Goal: Task Accomplishment & Management: Use online tool/utility

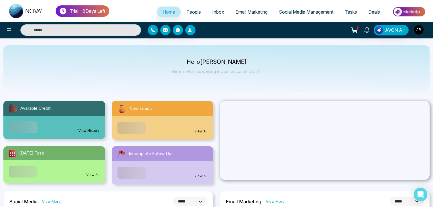
select select "*"
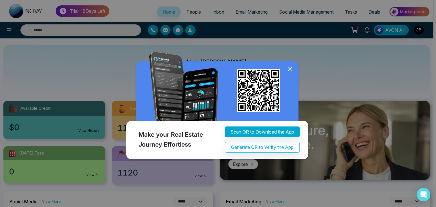
click at [292, 68] on icon at bounding box center [290, 70] width 4 height 4
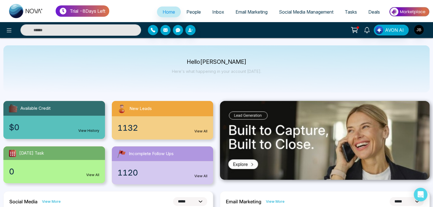
click at [296, 11] on span "Social Media Management" at bounding box center [306, 12] width 55 height 6
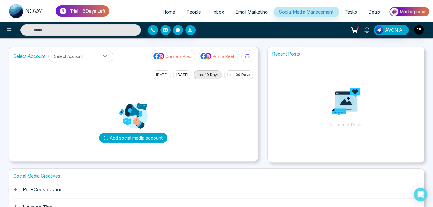
click at [149, 136] on button "Add social media account" at bounding box center [133, 138] width 68 height 10
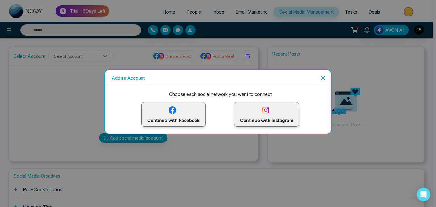
click at [169, 113] on img at bounding box center [173, 110] width 10 height 10
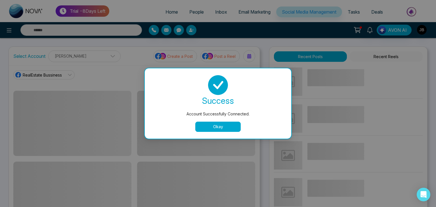
click at [212, 127] on button "Okay" at bounding box center [217, 127] width 45 height 10
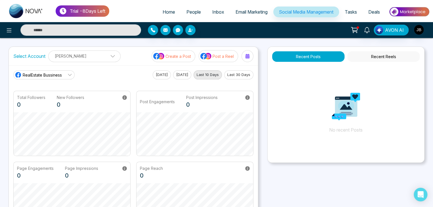
click at [105, 55] on p "[PERSON_NAME]" at bounding box center [84, 55] width 65 height 9
click at [70, 74] on icon at bounding box center [70, 75] width 5 height 5
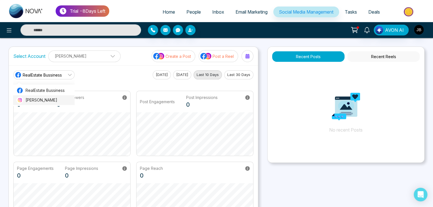
click at [33, 99] on span "[PERSON_NAME]" at bounding box center [49, 100] width 46 height 6
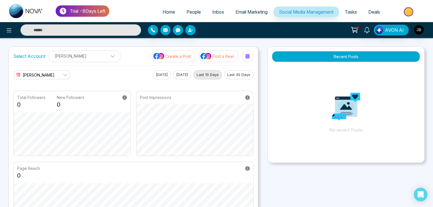
click at [175, 57] on p "Create a Post" at bounding box center [179, 56] width 26 height 6
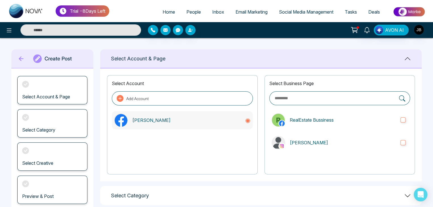
click at [247, 121] on circle at bounding box center [247, 120] width 3 height 3
click at [124, 121] on icon at bounding box center [121, 120] width 13 height 13
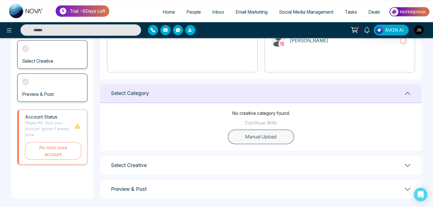
scroll to position [105, 0]
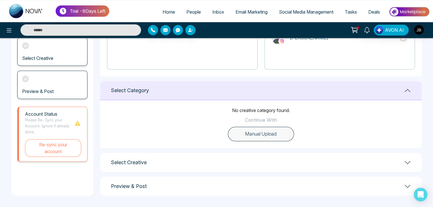
click at [256, 134] on button "Manual Upload" at bounding box center [261, 134] width 66 height 15
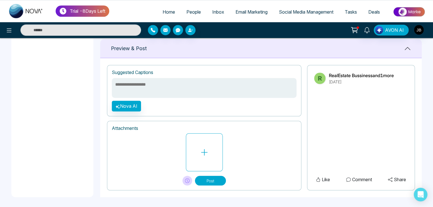
scroll to position [220, 0]
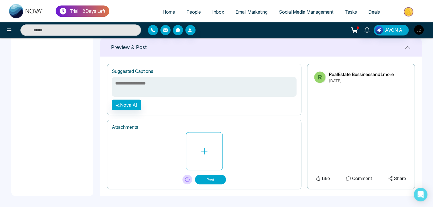
click at [135, 83] on textarea at bounding box center [204, 87] width 185 height 20
click at [134, 83] on textarea "*" at bounding box center [204, 87] width 185 height 20
type textarea "**********"
click at [123, 104] on button "Nova AI" at bounding box center [126, 105] width 29 height 11
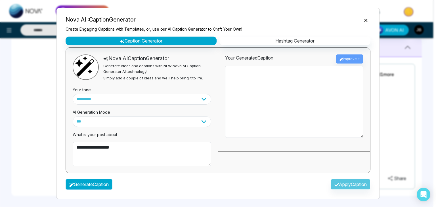
click at [84, 184] on button "Generate Caption" at bounding box center [89, 184] width 47 height 11
type textarea "**********"
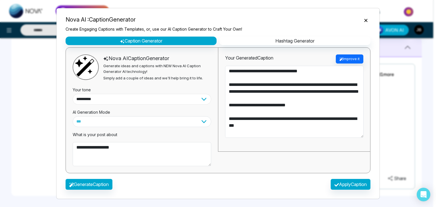
click at [112, 96] on select "**********" at bounding box center [142, 99] width 139 height 11
select select "*******"
click at [73, 94] on select "**********" at bounding box center [142, 99] width 139 height 11
click at [103, 120] on select "**********" at bounding box center [142, 121] width 139 height 11
select select "*********"
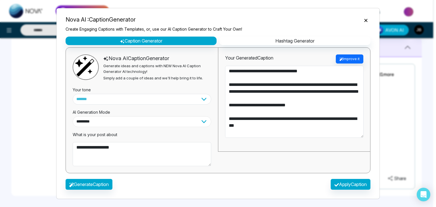
click at [73, 116] on select "**********" at bounding box center [142, 121] width 139 height 11
click at [87, 184] on button "Generate Caption" at bounding box center [89, 184] width 47 height 11
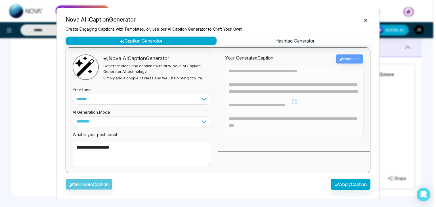
type textarea "**********"
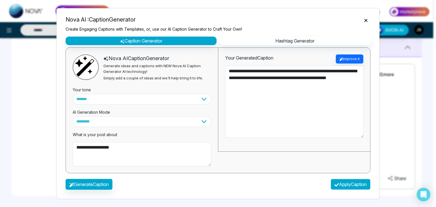
click at [341, 183] on button "Apply Caption" at bounding box center [351, 184] width 40 height 11
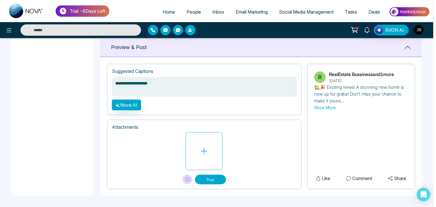
type textarea "**********"
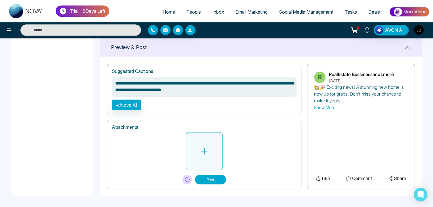
click at [202, 152] on icon at bounding box center [204, 151] width 9 height 9
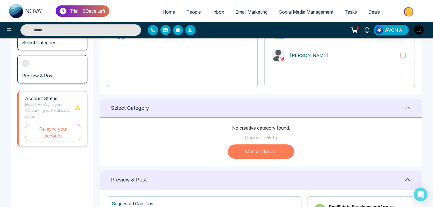
scroll to position [78, 0]
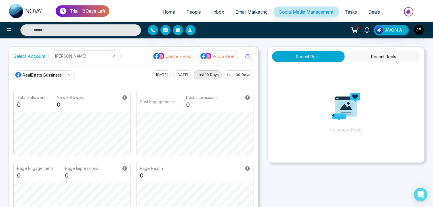
click at [220, 55] on p "Post a Reel" at bounding box center [223, 56] width 21 height 6
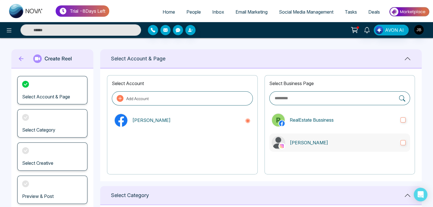
click at [399, 142] on label "[PERSON_NAME]" at bounding box center [339, 143] width 141 height 18
click at [354, 11] on span "Tasks" at bounding box center [351, 12] width 12 height 6
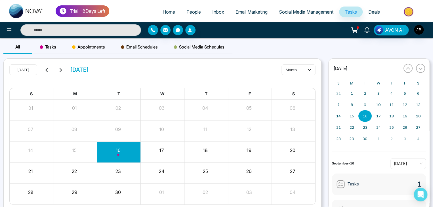
click at [47, 48] on span "Tasks" at bounding box center [48, 47] width 16 height 7
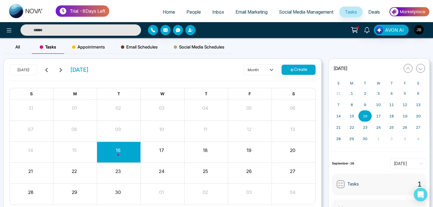
click at [186, 47] on span "Social Media Schedules" at bounding box center [199, 47] width 51 height 7
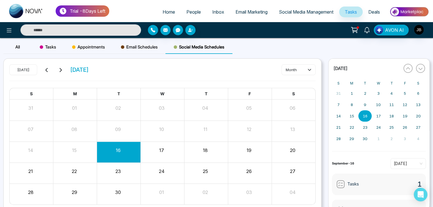
click at [299, 13] on span "Social Media Management" at bounding box center [306, 12] width 55 height 6
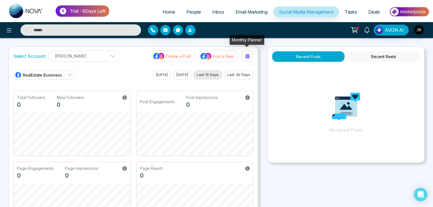
click at [248, 57] on icon at bounding box center [248, 56] width 4 height 5
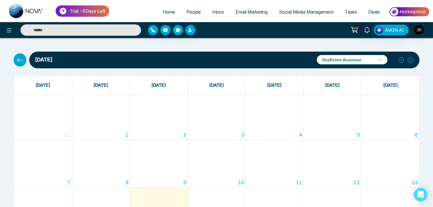
click at [379, 60] on span at bounding box center [378, 61] width 5 height 5
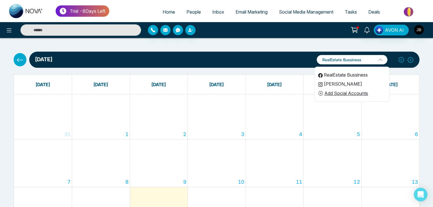
click at [331, 73] on li "RealEstate Bussiness" at bounding box center [352, 74] width 75 height 9
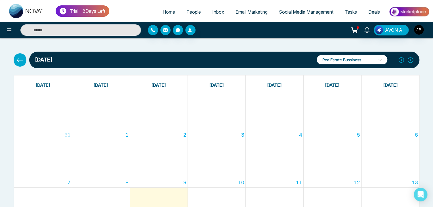
click at [365, 59] on p "RealEstate Bussiness" at bounding box center [352, 59] width 71 height 9
click at [163, 13] on span "Home" at bounding box center [169, 12] width 12 height 6
select select "*"
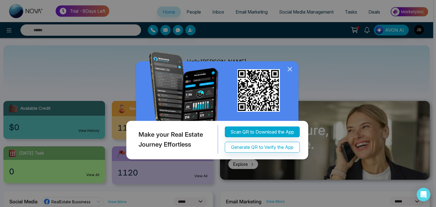
click at [290, 70] on icon at bounding box center [290, 70] width 4 height 4
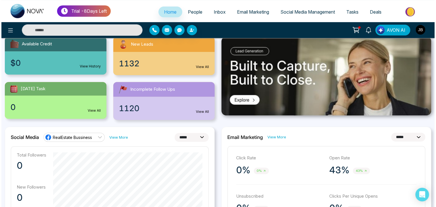
scroll to position [102, 0]
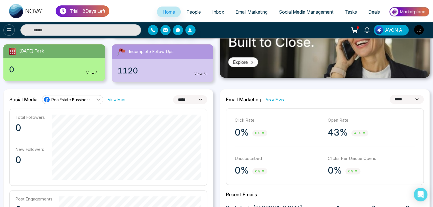
click at [11, 30] on icon at bounding box center [9, 30] width 7 height 7
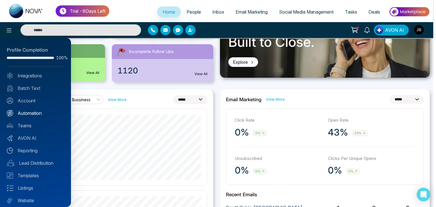
click at [23, 113] on link "Automation" at bounding box center [35, 113] width 57 height 7
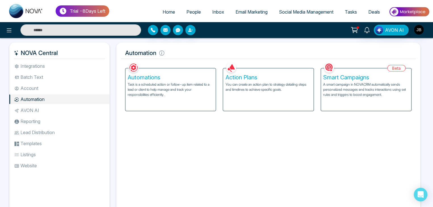
click at [244, 85] on p "You can create an action plan to strategy detailing steps and timelines to achi…" at bounding box center [268, 87] width 86 height 10
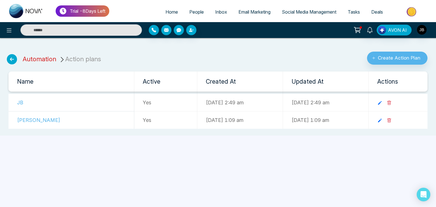
click at [36, 59] on link "Automation" at bounding box center [40, 58] width 34 height 7
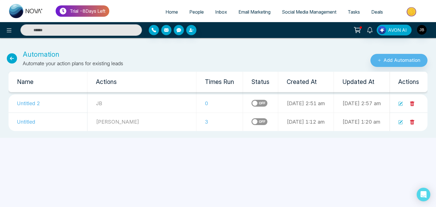
click at [400, 105] on icon at bounding box center [400, 104] width 5 height 5
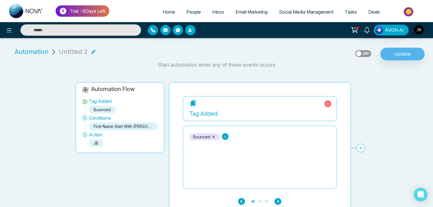
click at [223, 137] on icon at bounding box center [225, 137] width 4 height 4
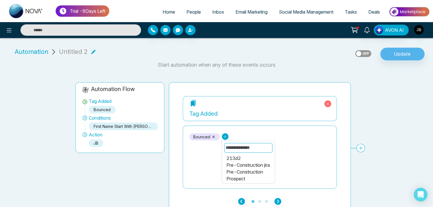
click at [234, 149] on input "text" at bounding box center [248, 148] width 48 height 10
type input "****"
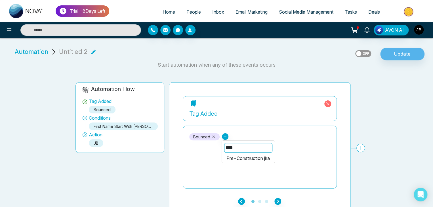
click at [251, 159] on div "Pre-Construction jira" at bounding box center [249, 158] width 44 height 7
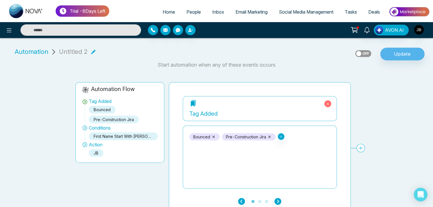
scroll to position [7, 0]
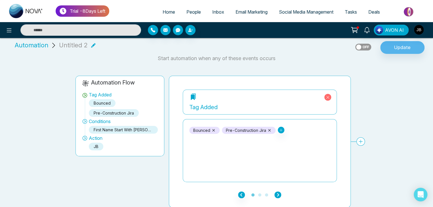
click at [278, 195] on icon "button" at bounding box center [278, 195] width 7 height 7
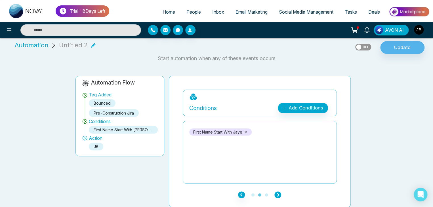
click at [278, 193] on icon "button" at bounding box center [278, 195] width 7 height 7
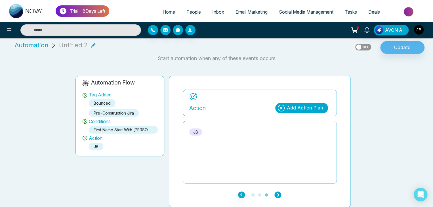
click at [278, 195] on icon "button" at bounding box center [278, 195] width 7 height 7
click at [188, 12] on span "People" at bounding box center [194, 12] width 14 height 6
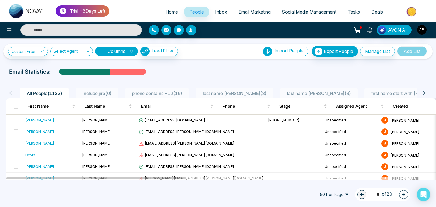
drag, startPoint x: 172, startPoint y: 177, endPoint x: 204, endPoint y: 178, distance: 31.8
click at [204, 178] on div at bounding box center [219, 178] width 427 height 3
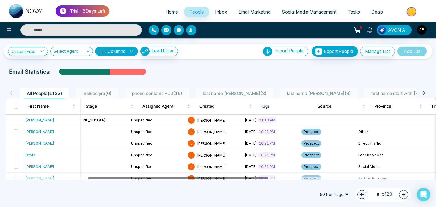
drag, startPoint x: 166, startPoint y: 178, endPoint x: 248, endPoint y: 183, distance: 81.9
click at [299, 120] on td at bounding box center [327, 121] width 57 height 12
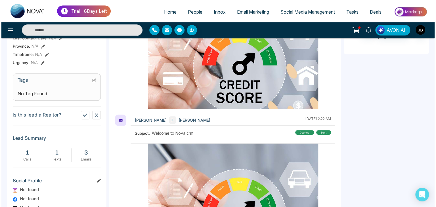
scroll to position [203, 0]
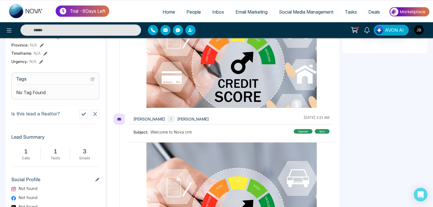
click at [36, 82] on h3 "Tags" at bounding box center [55, 80] width 78 height 9
click at [93, 80] on icon at bounding box center [93, 79] width 2 height 2
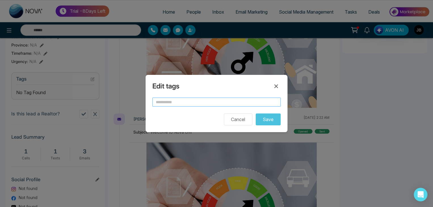
click at [189, 103] on input "text" at bounding box center [216, 102] width 128 height 9
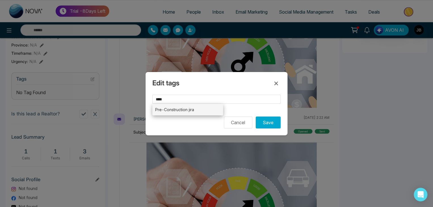
click at [166, 109] on li "Pre-Construction jira" at bounding box center [187, 110] width 71 height 12
type input "**********"
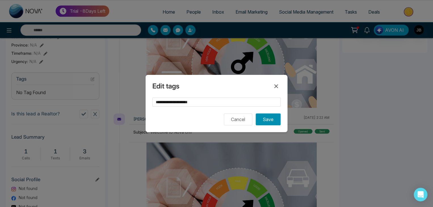
click at [273, 120] on button "Save" at bounding box center [268, 120] width 25 height 12
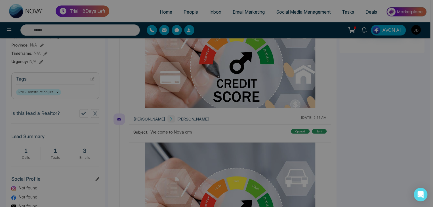
scroll to position [0, 130]
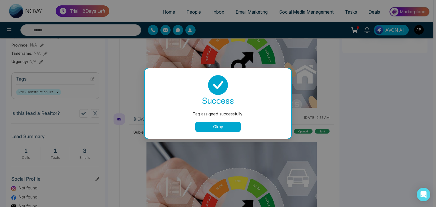
click at [228, 128] on button "Okay" at bounding box center [217, 127] width 45 height 10
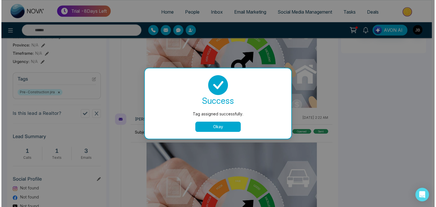
scroll to position [0, 127]
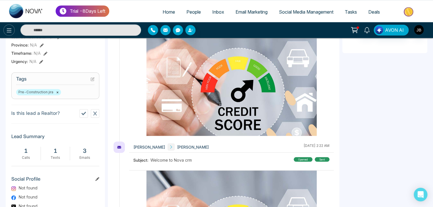
click at [11, 30] on icon at bounding box center [9, 30] width 7 height 7
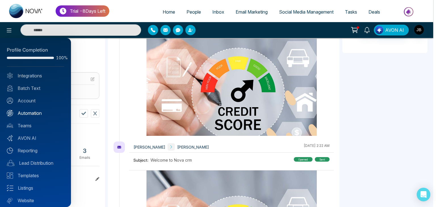
click at [30, 110] on link "Automation" at bounding box center [35, 113] width 57 height 7
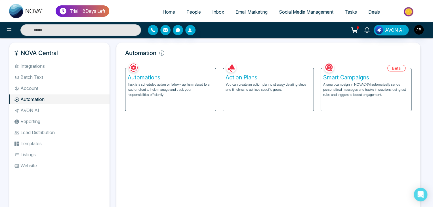
click at [274, 84] on p "You can create an action plan to strategy detailing steps and timelines to achi…" at bounding box center [268, 87] width 86 height 10
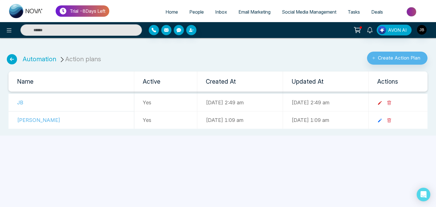
click at [383, 101] on icon at bounding box center [379, 103] width 5 height 5
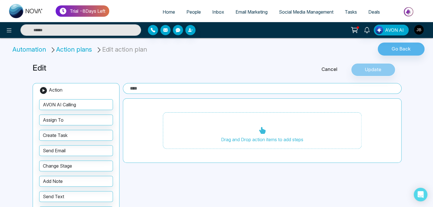
type input "**"
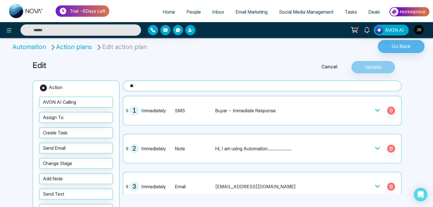
scroll to position [1, 0]
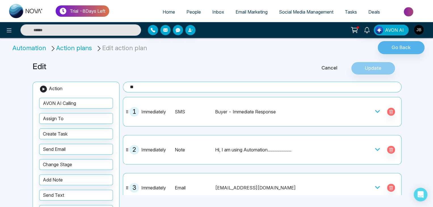
click at [22, 47] on li "Automation" at bounding box center [29, 47] width 35 height 9
click at [26, 48] on li "Automation" at bounding box center [29, 47] width 35 height 9
click at [34, 45] on li "Automation" at bounding box center [29, 47] width 35 height 9
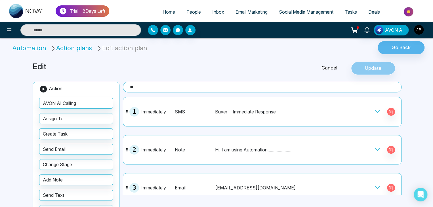
click at [66, 47] on li "Action plans" at bounding box center [72, 47] width 44 height 9
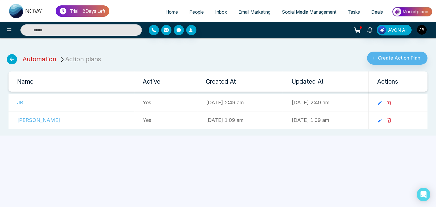
click at [42, 59] on link "Automation" at bounding box center [40, 58] width 34 height 7
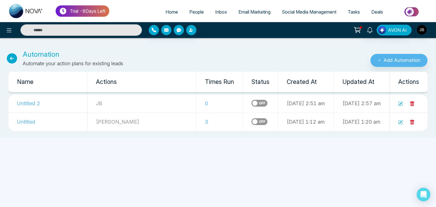
click at [401, 103] on icon at bounding box center [400, 104] width 5 height 5
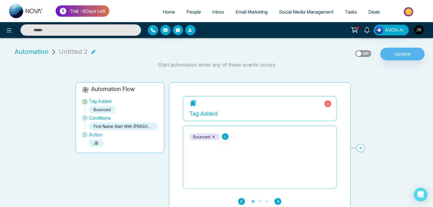
click at [212, 135] on icon at bounding box center [214, 137] width 4 height 4
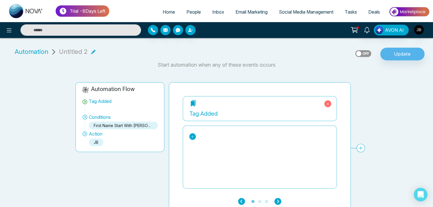
click at [193, 135] on icon at bounding box center [193, 137] width 4 height 4
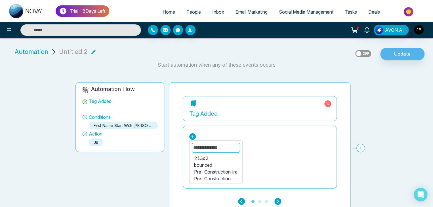
click at [217, 171] on div "Pre-Construction jira" at bounding box center [216, 172] width 44 height 7
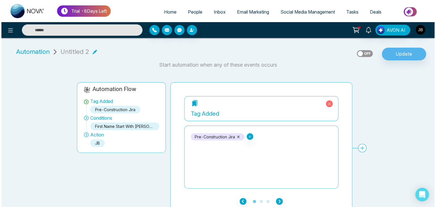
scroll to position [7, 0]
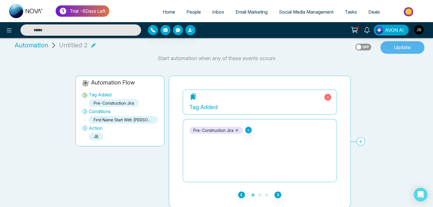
click at [402, 47] on button "Update" at bounding box center [403, 47] width 44 height 13
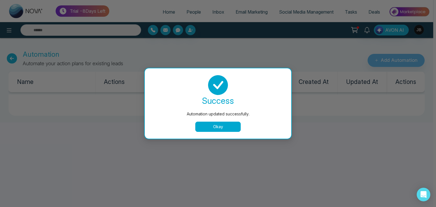
click at [220, 126] on button "Okay" at bounding box center [217, 127] width 45 height 10
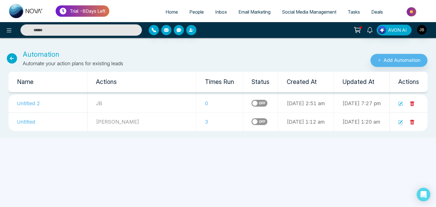
click at [193, 13] on span "People" at bounding box center [196, 12] width 14 height 6
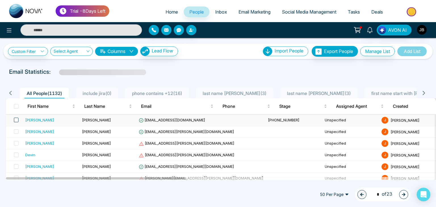
click at [17, 120] on span at bounding box center [16, 120] width 5 height 5
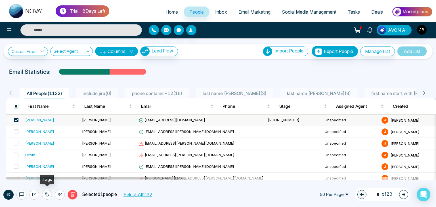
click at [47, 194] on icon at bounding box center [47, 195] width 5 height 5
click at [42, 174] on link "Add Tags" at bounding box center [33, 173] width 18 height 5
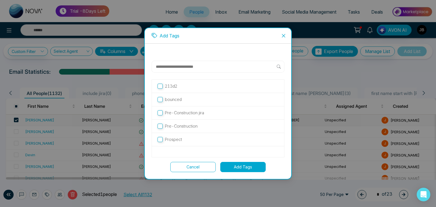
click at [185, 113] on p "Pre-Construction jira" at bounding box center [184, 113] width 39 height 6
click at [240, 167] on button "Add Tags" at bounding box center [242, 167] width 45 height 10
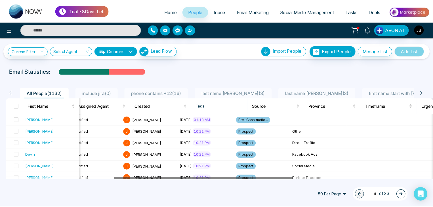
scroll to position [0, 250]
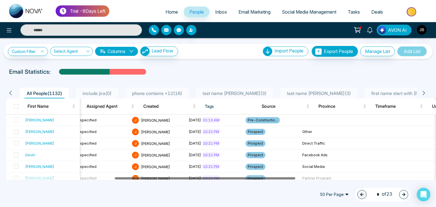
drag, startPoint x: 179, startPoint y: 177, endPoint x: 283, endPoint y: 195, distance: 106.2
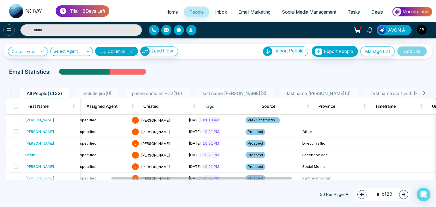
click at [10, 29] on icon at bounding box center [9, 30] width 7 height 7
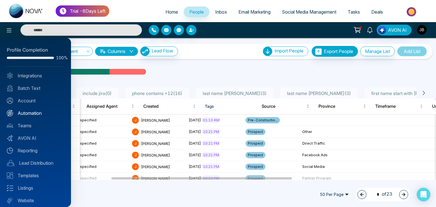
click at [33, 113] on link "Automation" at bounding box center [35, 113] width 57 height 7
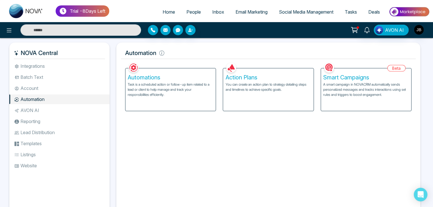
click at [260, 88] on p "You can create an action plan to strategy detailing steps and timelines to achi…" at bounding box center [268, 87] width 86 height 10
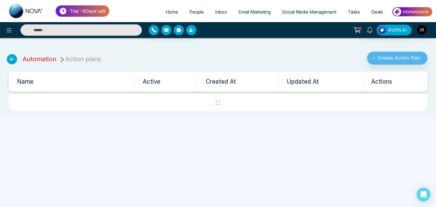
click at [45, 58] on link "Automation" at bounding box center [40, 58] width 34 height 7
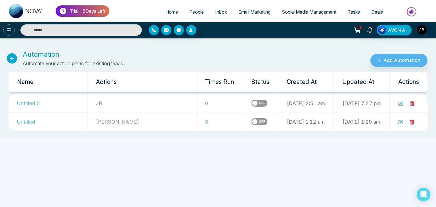
click at [7, 30] on icon at bounding box center [9, 30] width 7 height 7
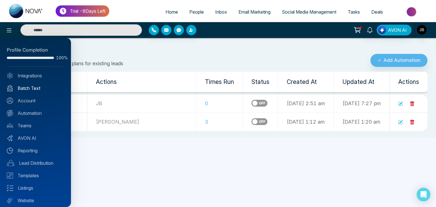
click at [35, 89] on link "Batch Text" at bounding box center [35, 88] width 57 height 7
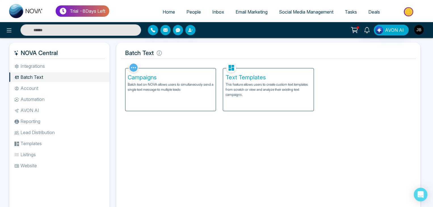
click at [420, 33] on img "button" at bounding box center [419, 30] width 10 height 10
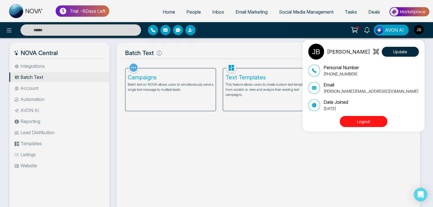
click at [238, 152] on div "[PERSON_NAME] Update Personal Number [PHONE_NUMBER] Email [PERSON_NAME][EMAIL_A…" at bounding box center [216, 103] width 433 height 207
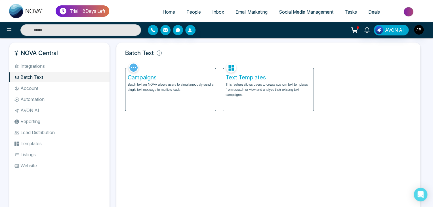
click at [225, 81] on div "Text Templates This feature allows users to create custom text templates from s…" at bounding box center [268, 89] width 90 height 43
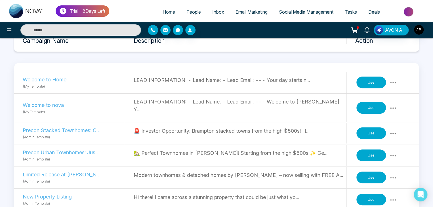
scroll to position [50, 0]
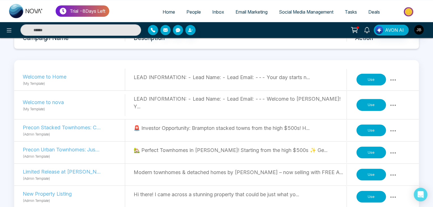
click at [375, 80] on button "Use" at bounding box center [372, 80] width 30 height 12
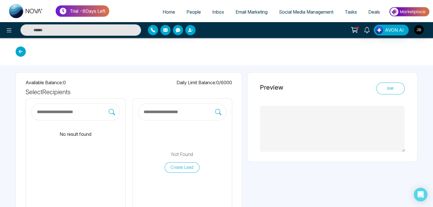
type textarea "**********"
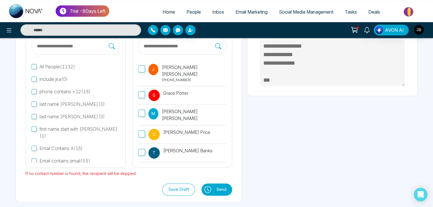
scroll to position [68, 0]
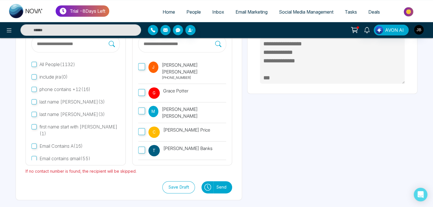
click at [220, 187] on button "Send" at bounding box center [223, 187] width 19 height 12
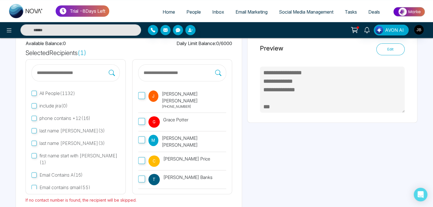
scroll to position [15, 0]
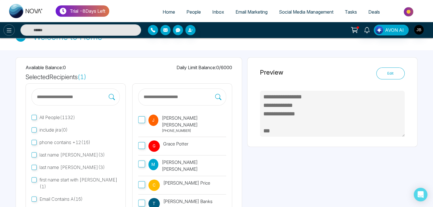
click at [8, 31] on icon at bounding box center [9, 30] width 7 height 7
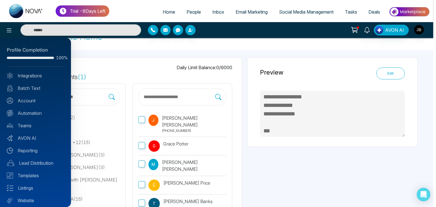
click at [119, 46] on div at bounding box center [218, 103] width 436 height 207
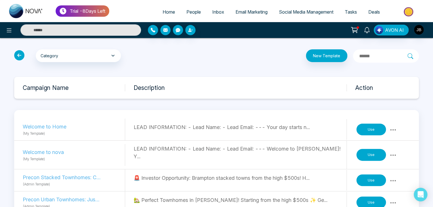
click at [164, 10] on span "Home" at bounding box center [169, 12] width 12 height 6
select select "*"
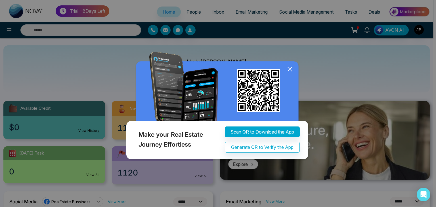
click at [433, 204] on div "Make your Real Estate Journey Effortless Scan QR to Download the App Generate Q…" at bounding box center [218, 103] width 436 height 207
click at [290, 68] on icon at bounding box center [290, 70] width 4 height 4
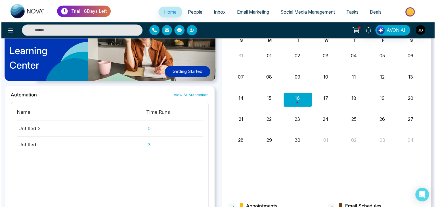
scroll to position [458, 0]
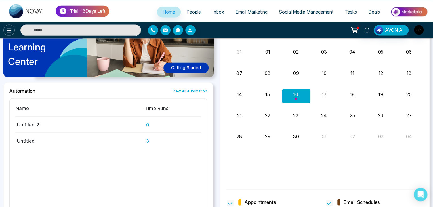
click at [9, 30] on icon at bounding box center [9, 30] width 7 height 7
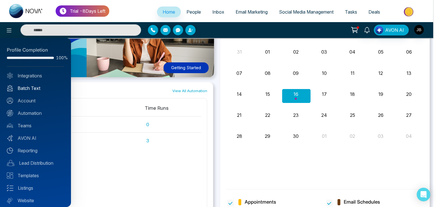
click at [18, 87] on link "Batch Text" at bounding box center [35, 88] width 57 height 7
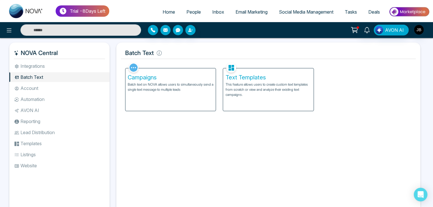
click at [137, 88] on p "Batch text on NOVA allows users to simultaneously send a single text message to…" at bounding box center [171, 87] width 86 height 10
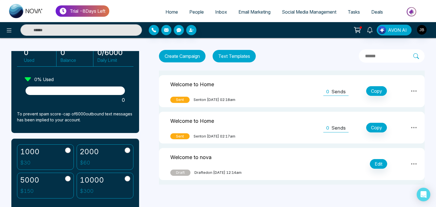
scroll to position [46, 0]
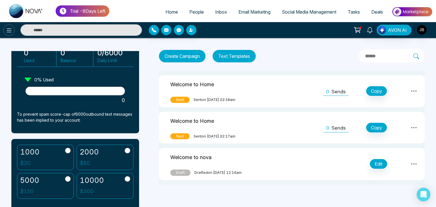
click at [9, 31] on icon at bounding box center [9, 30] width 7 height 7
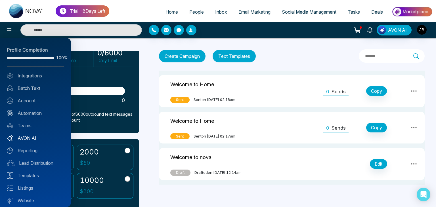
click at [25, 139] on link "AVON AI" at bounding box center [35, 138] width 57 height 7
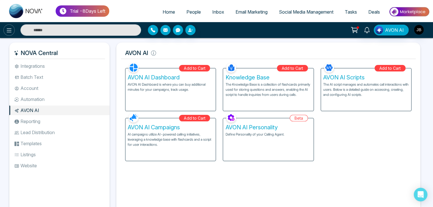
click at [14, 30] on button at bounding box center [8, 29] width 11 height 11
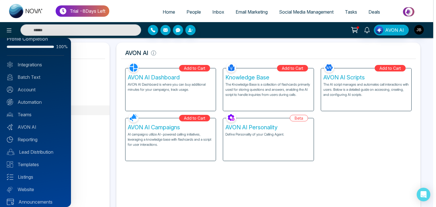
scroll to position [16, 0]
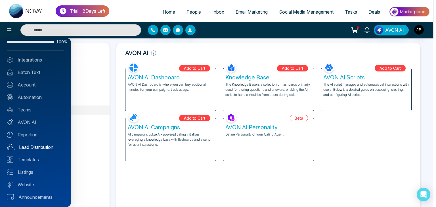
click at [31, 147] on link "Lead Distribution" at bounding box center [35, 147] width 57 height 7
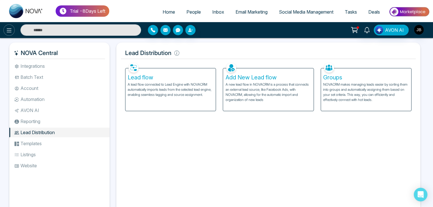
click at [11, 31] on icon at bounding box center [9, 30] width 7 height 7
